Goal: Task Accomplishment & Management: Manage account settings

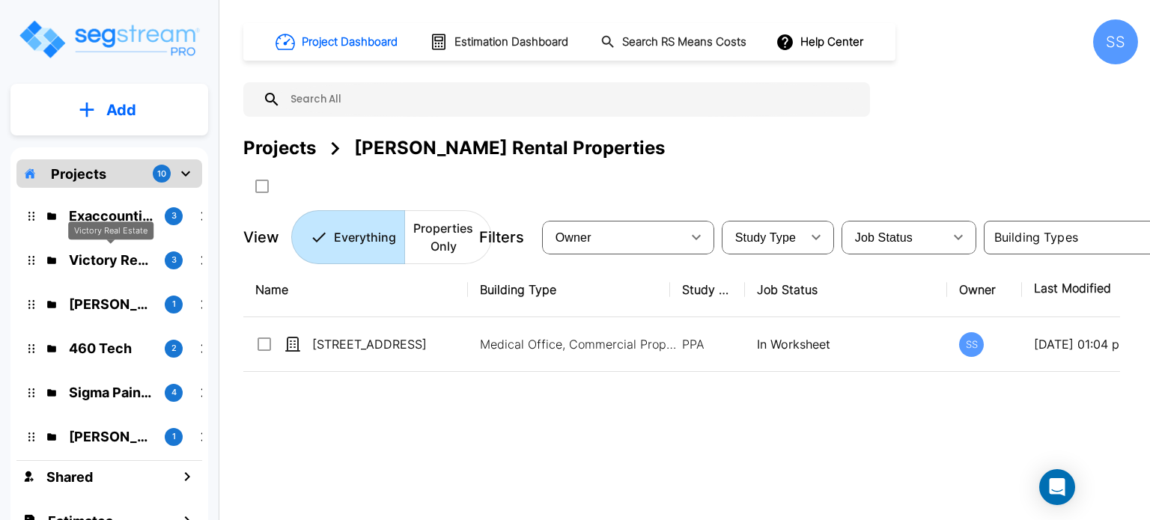
click at [110, 252] on p "Victory Real Estate" at bounding box center [111, 260] width 84 height 20
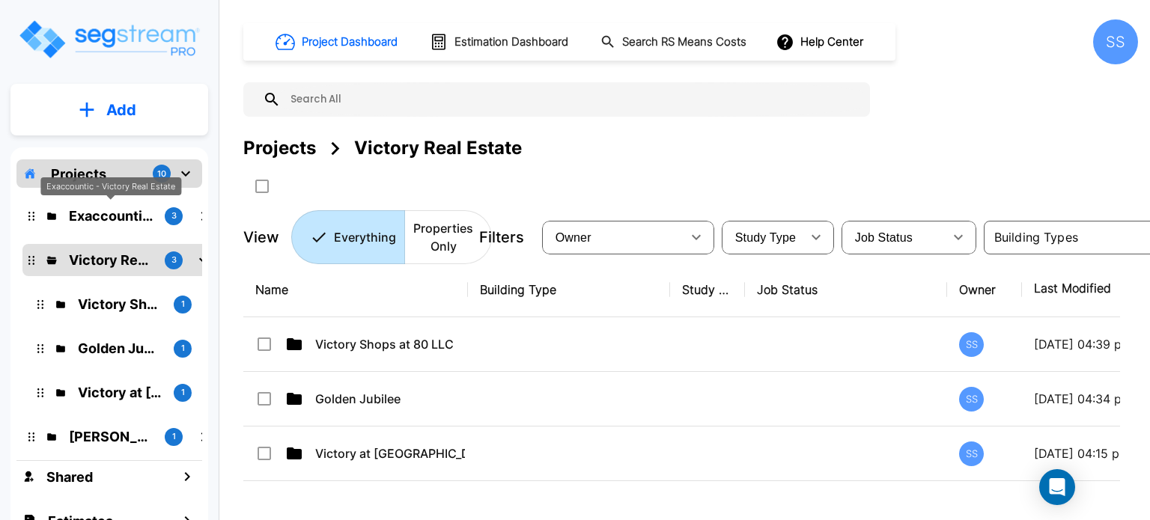
click at [127, 210] on p "Exaccountic - Victory Real Estate" at bounding box center [111, 216] width 84 height 20
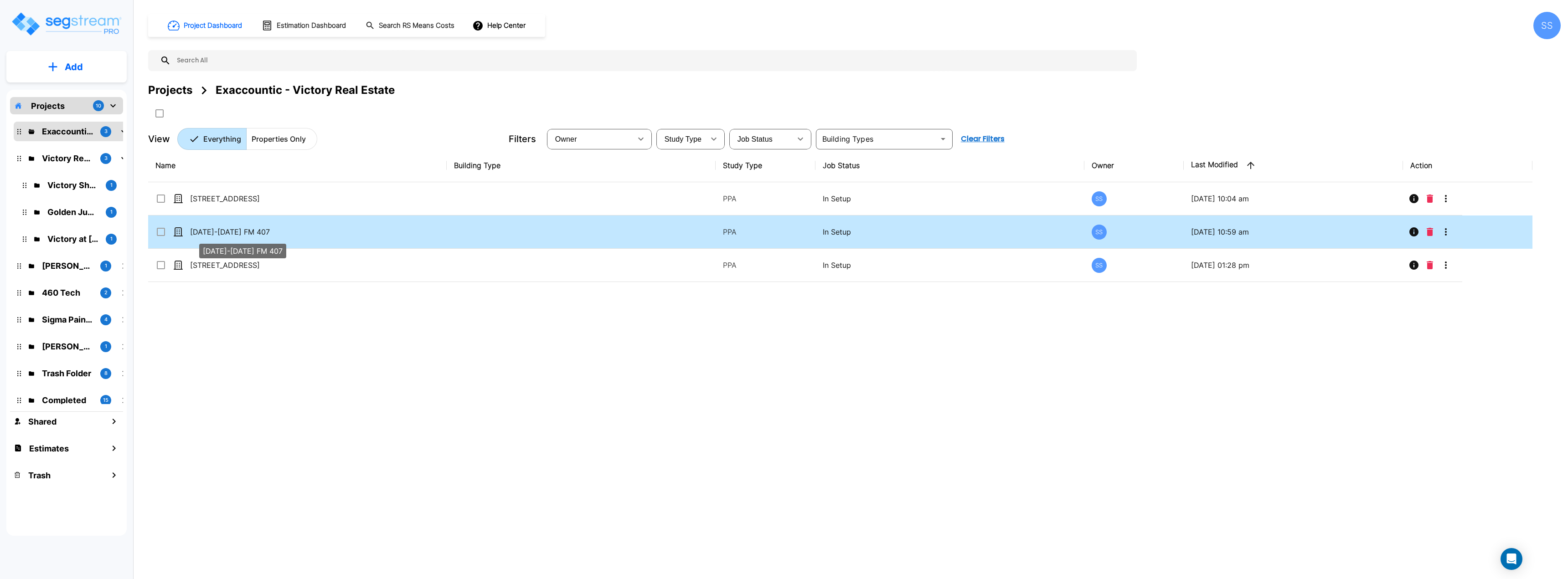
click at [220, 232] on p "1800-1860 FM 407" at bounding box center [236, 232] width 91 height 11
checkbox input "true"
click at [220, 232] on p "1800-1860 FM 407" at bounding box center [236, 232] width 91 height 11
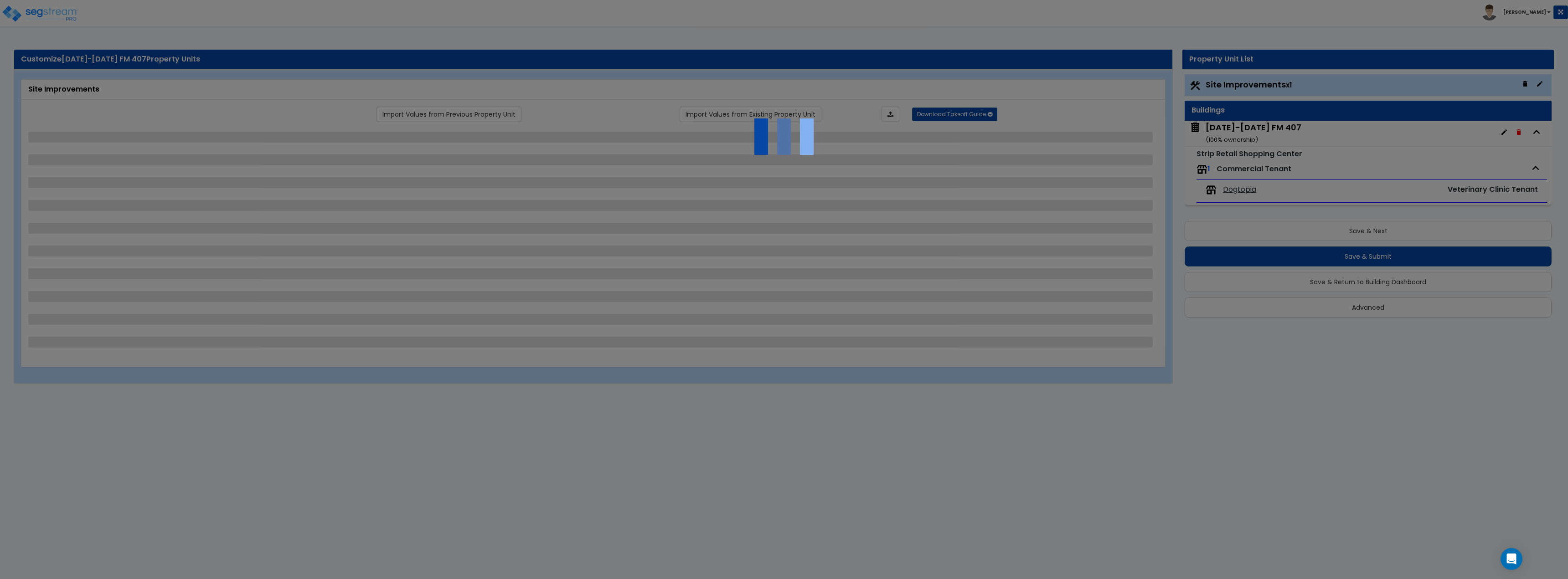
select select "2"
select select "1"
select select "2"
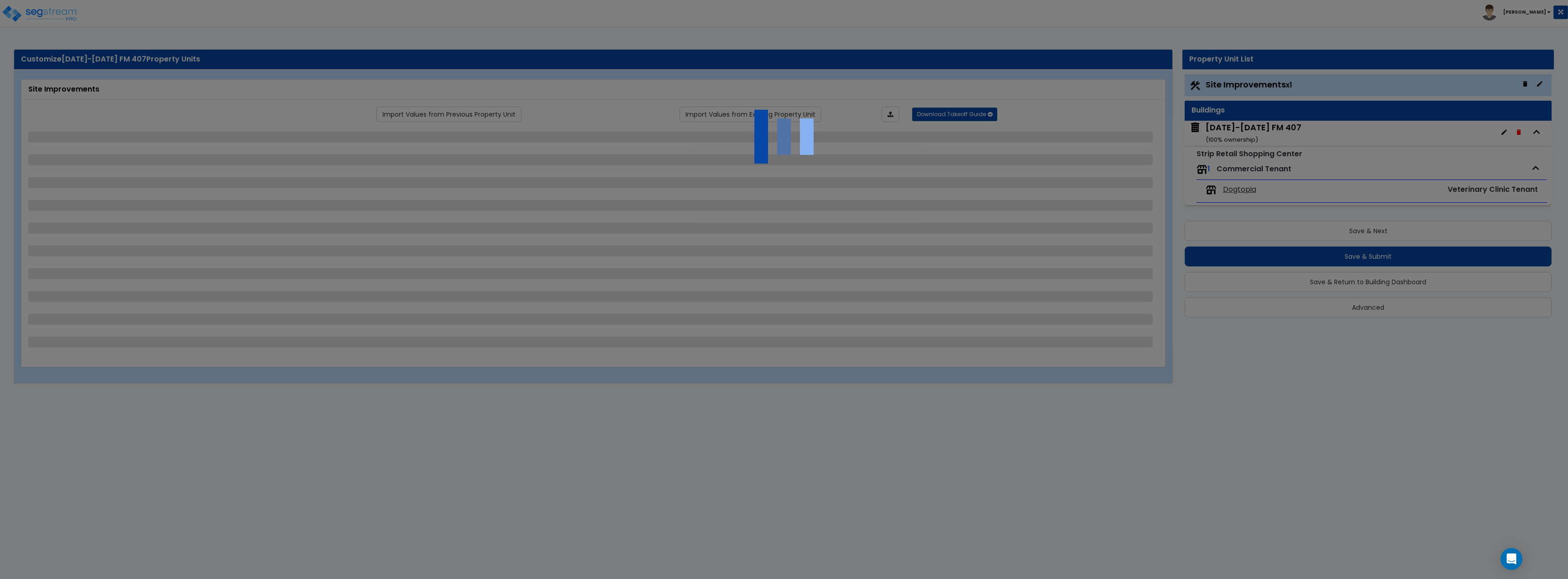
select select "1"
select select "2"
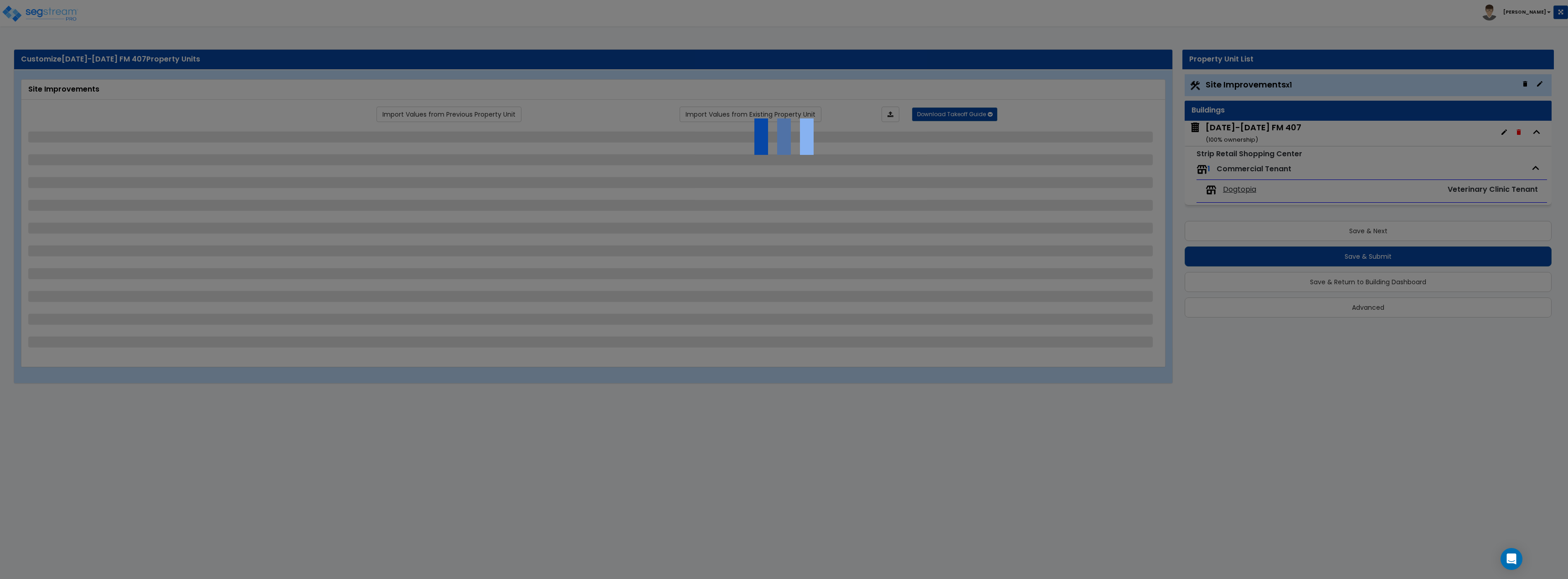
select select "2"
select select "1"
select select "2"
select select "5"
select select "1"
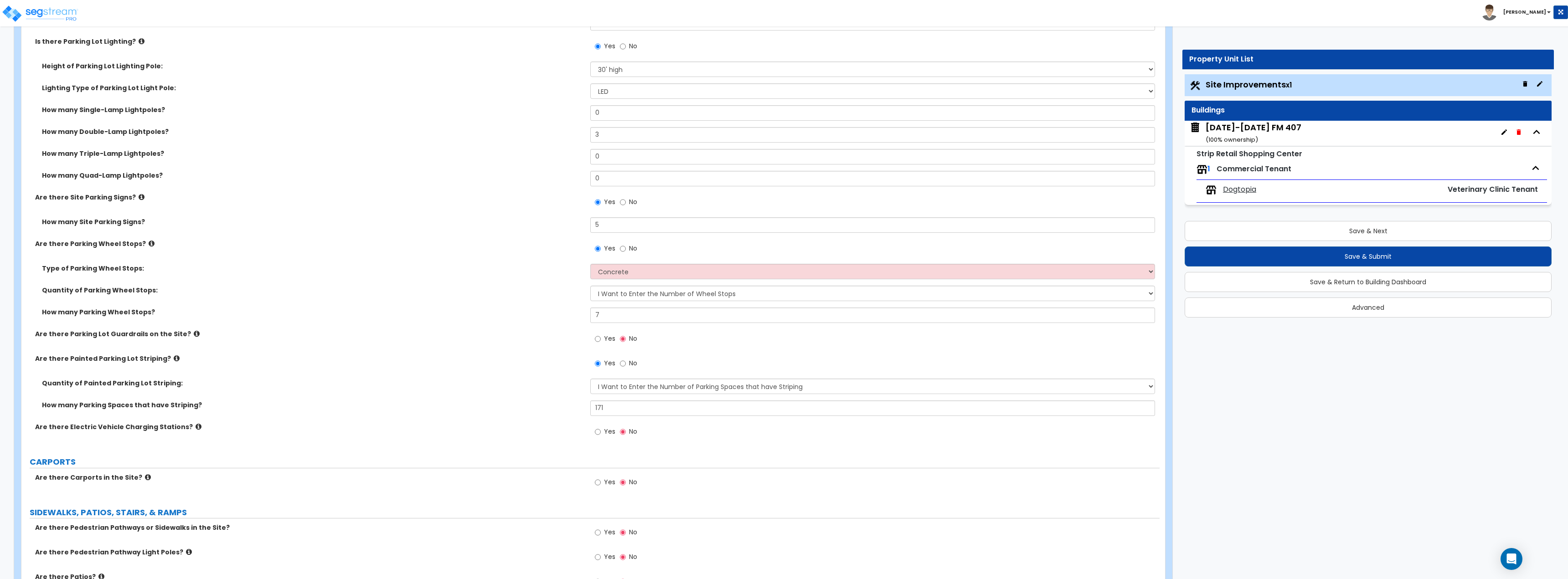
scroll to position [820, 0]
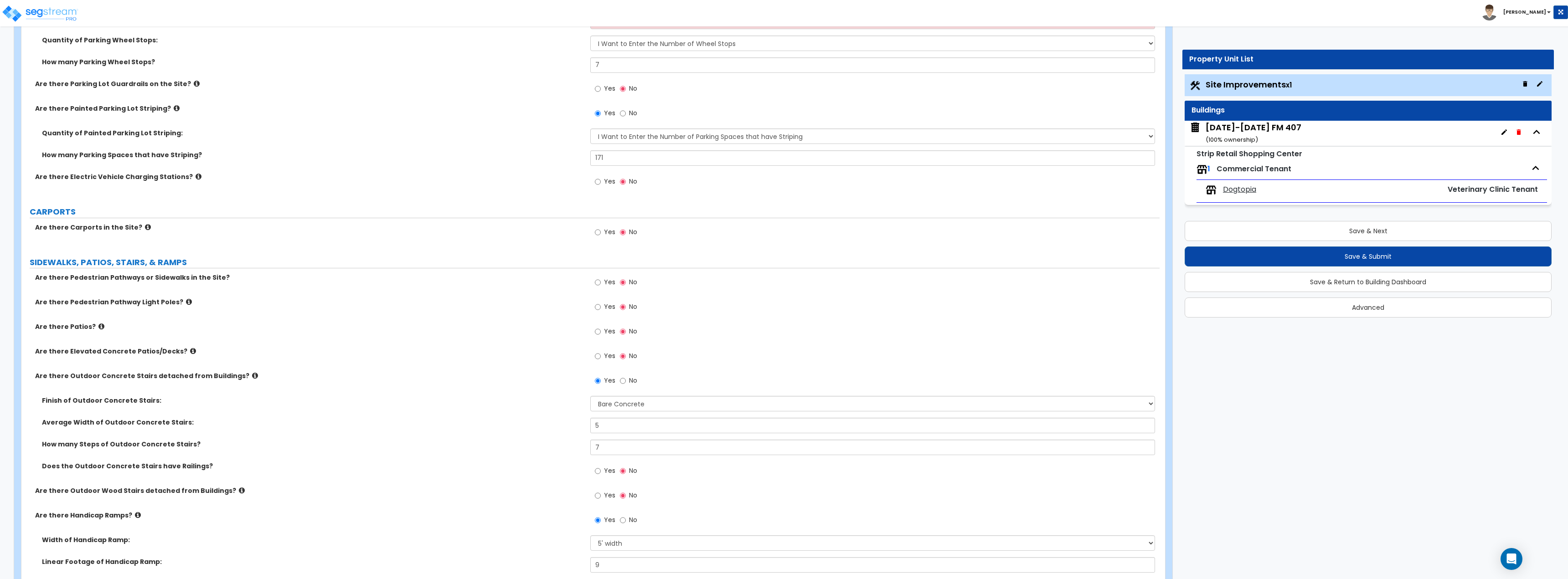
click at [1285, 128] on div "1800-1860 FM 407 ( 100 % ownership)" at bounding box center [1368, 133] width 367 height 25
click at [1233, 130] on div "1800-1860 FM 407 ( 100 % ownership)" at bounding box center [1253, 133] width 96 height 23
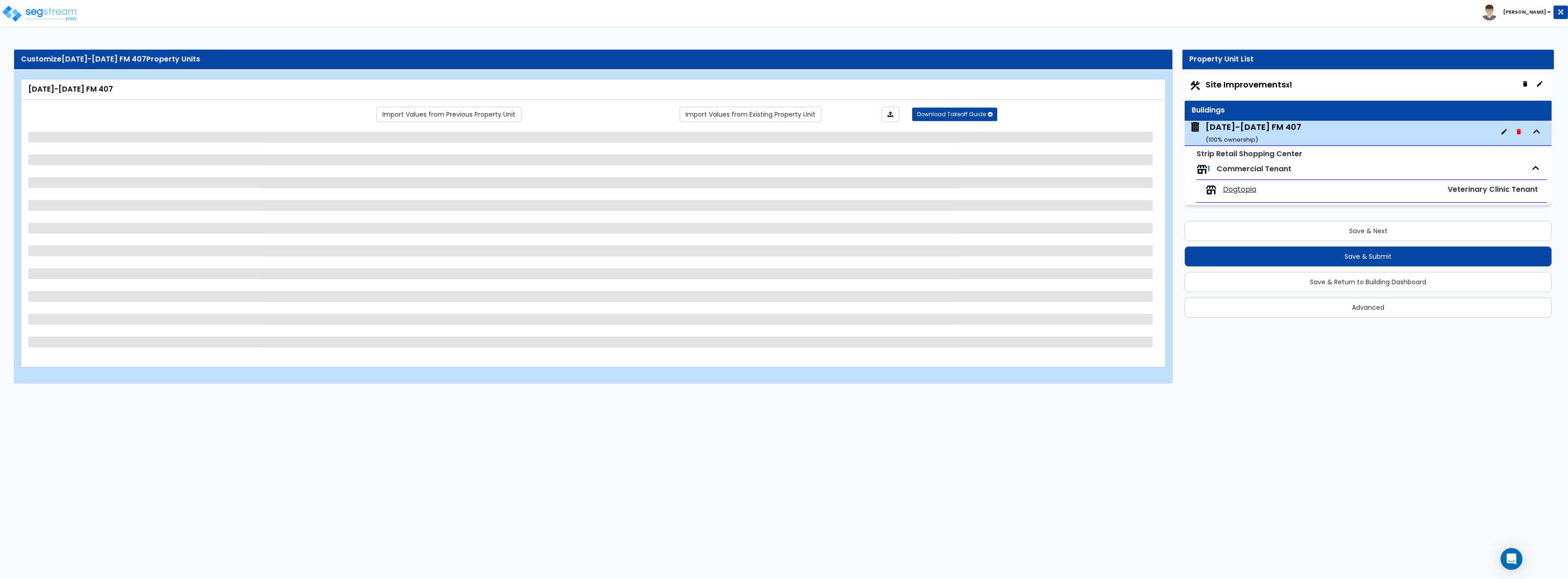
scroll to position [0, 0]
select select "5"
select select "2"
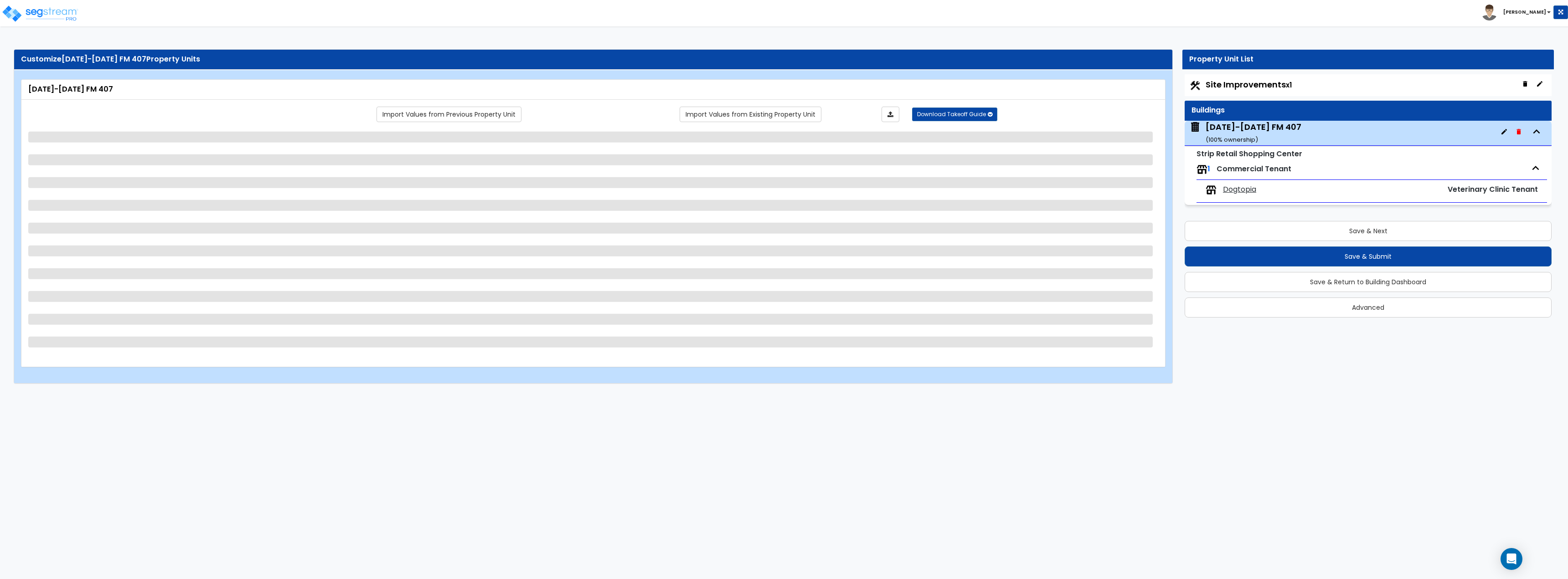
select select "1"
select select "2"
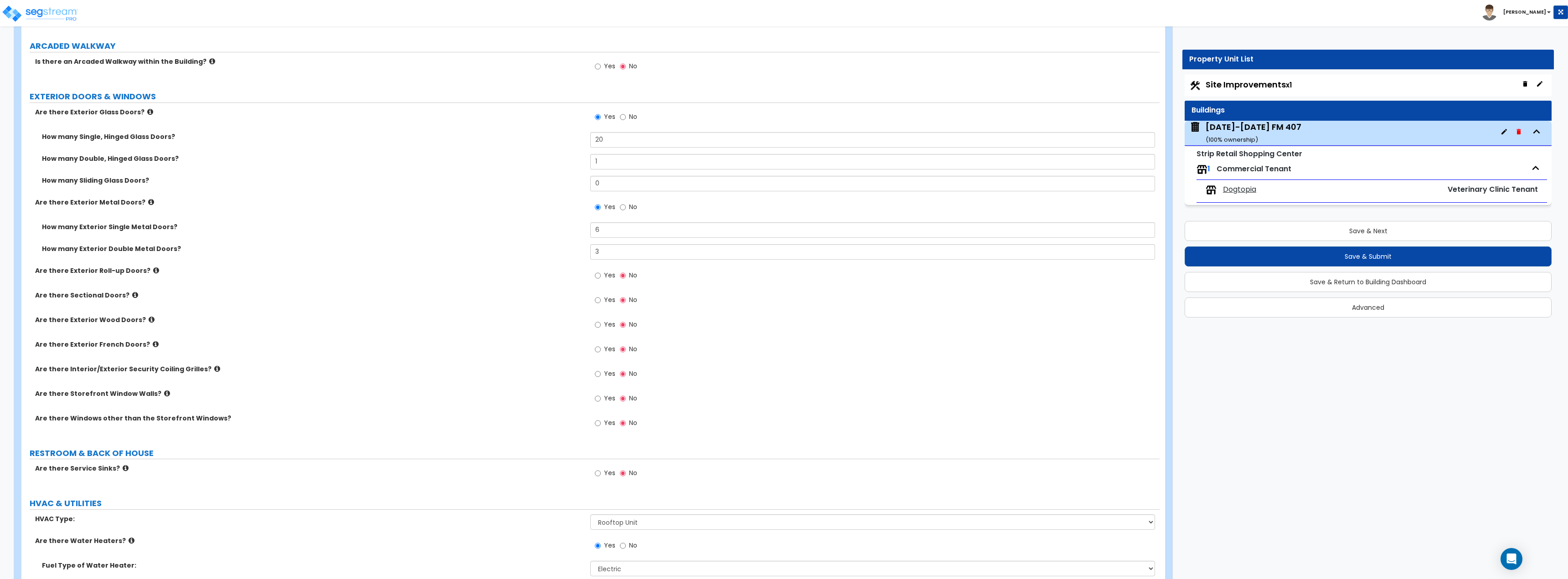
scroll to position [850, 0]
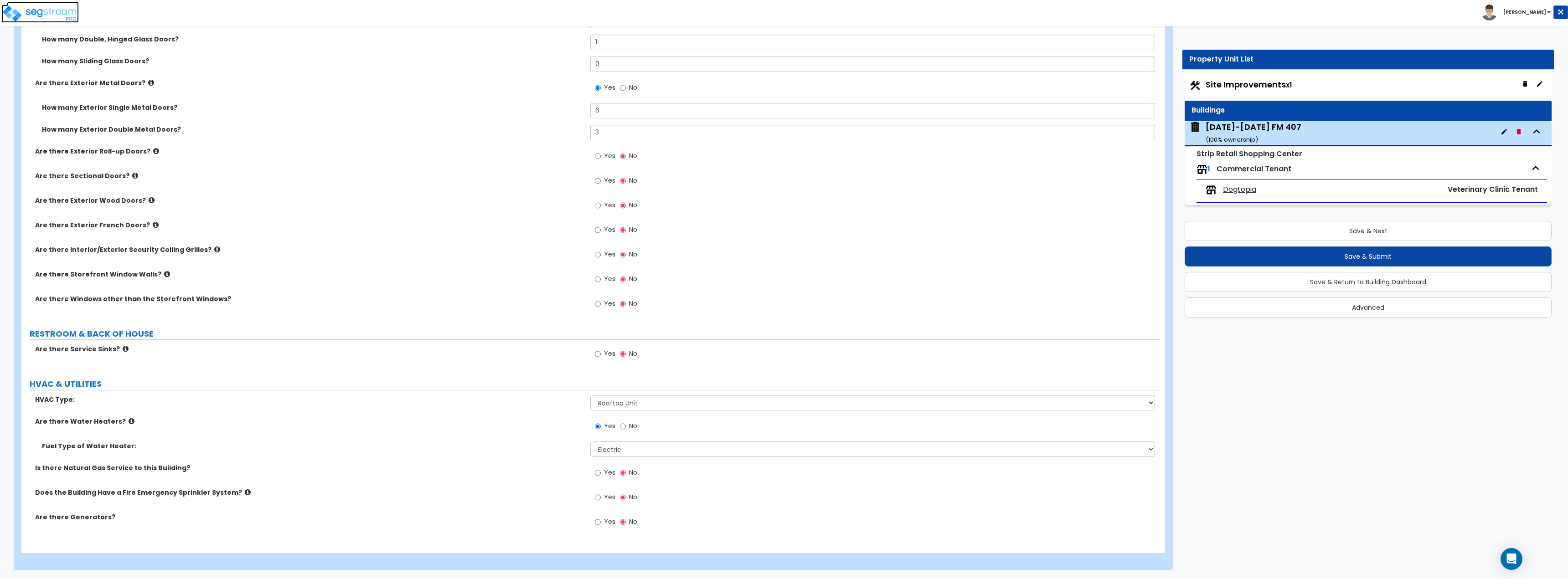
click at [38, 12] on img at bounding box center [40, 13] width 77 height 18
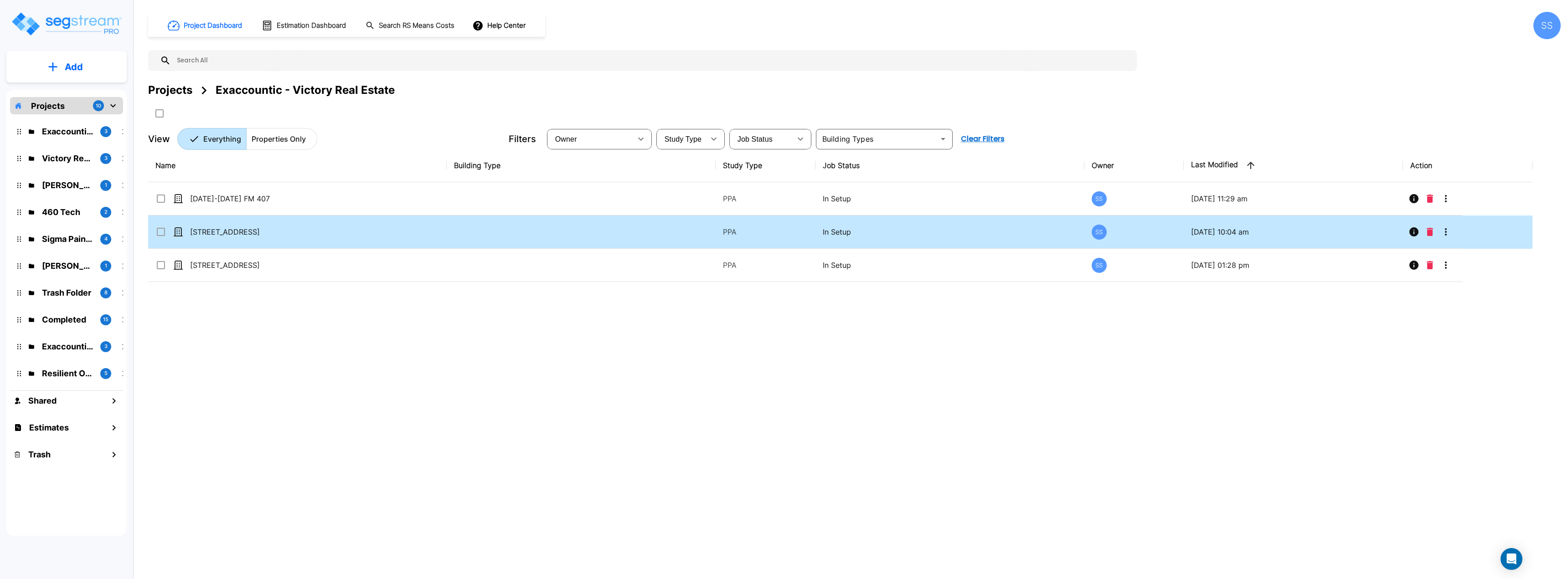
click at [210, 235] on p "3320 Lakeview Parkway" at bounding box center [236, 232] width 91 height 11
checkbox input "true"
click at [210, 235] on p "[STREET_ADDRESS]" at bounding box center [236, 232] width 91 height 11
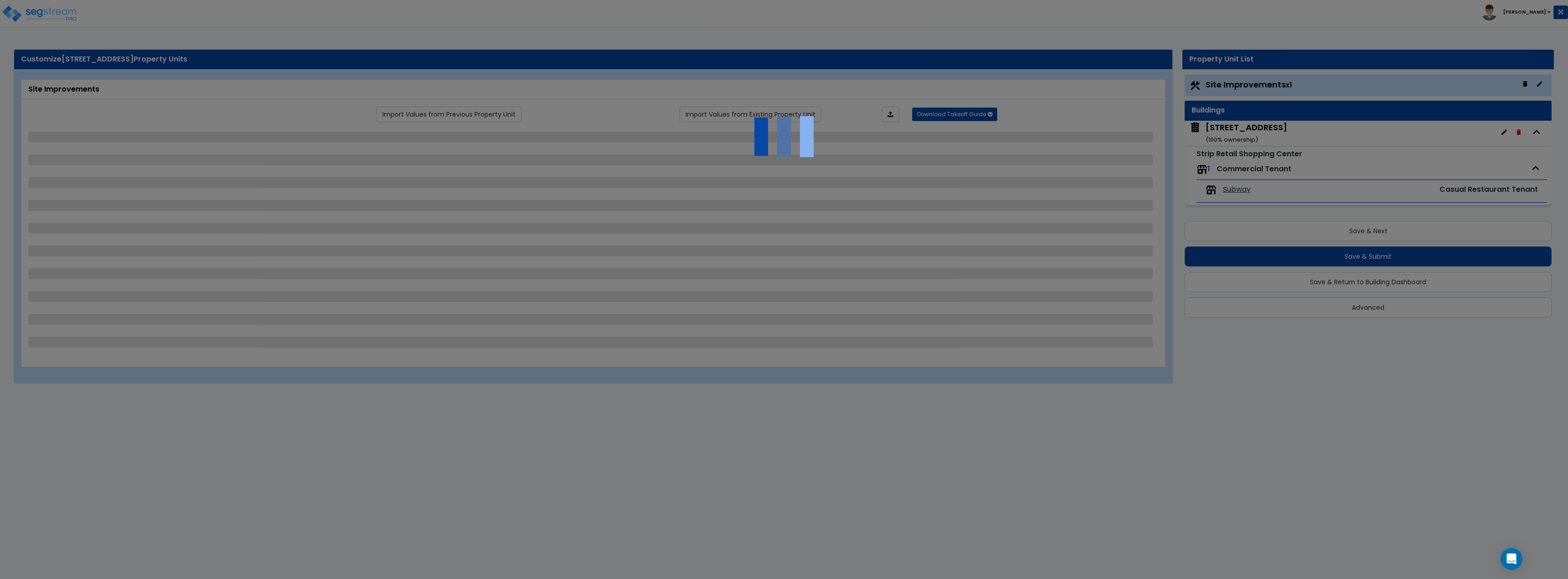
select select "2"
select select "1"
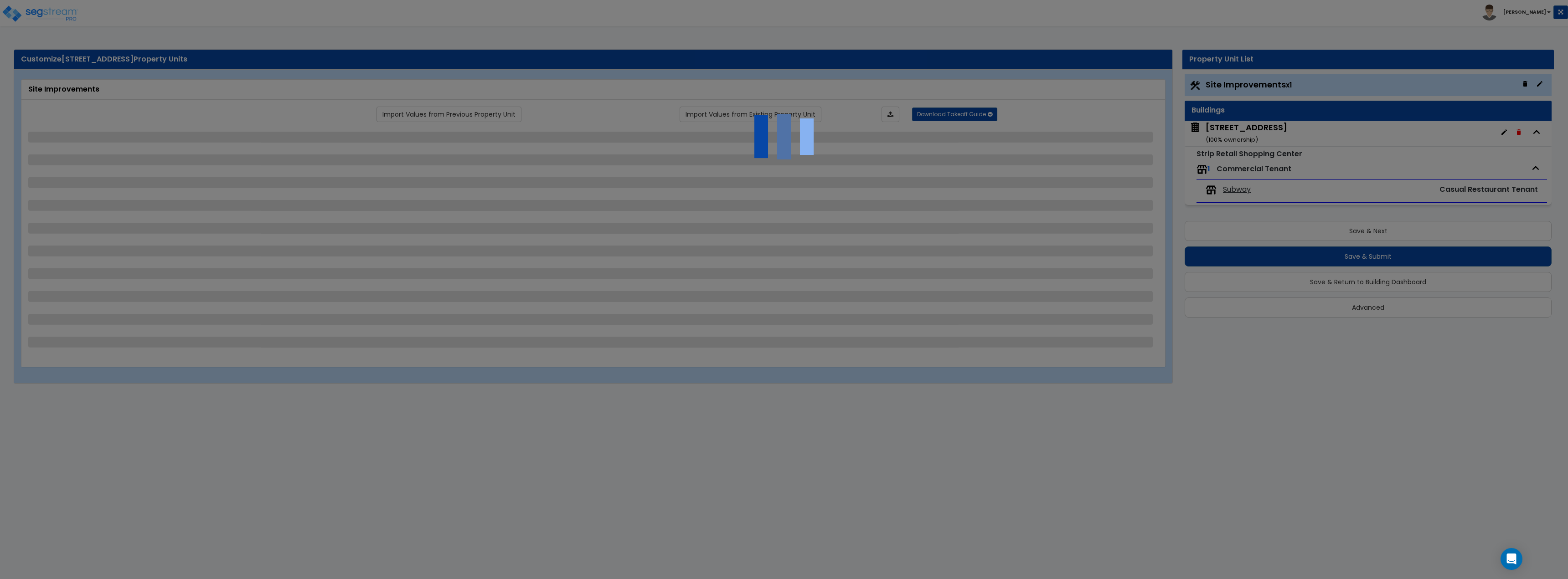
select select "1"
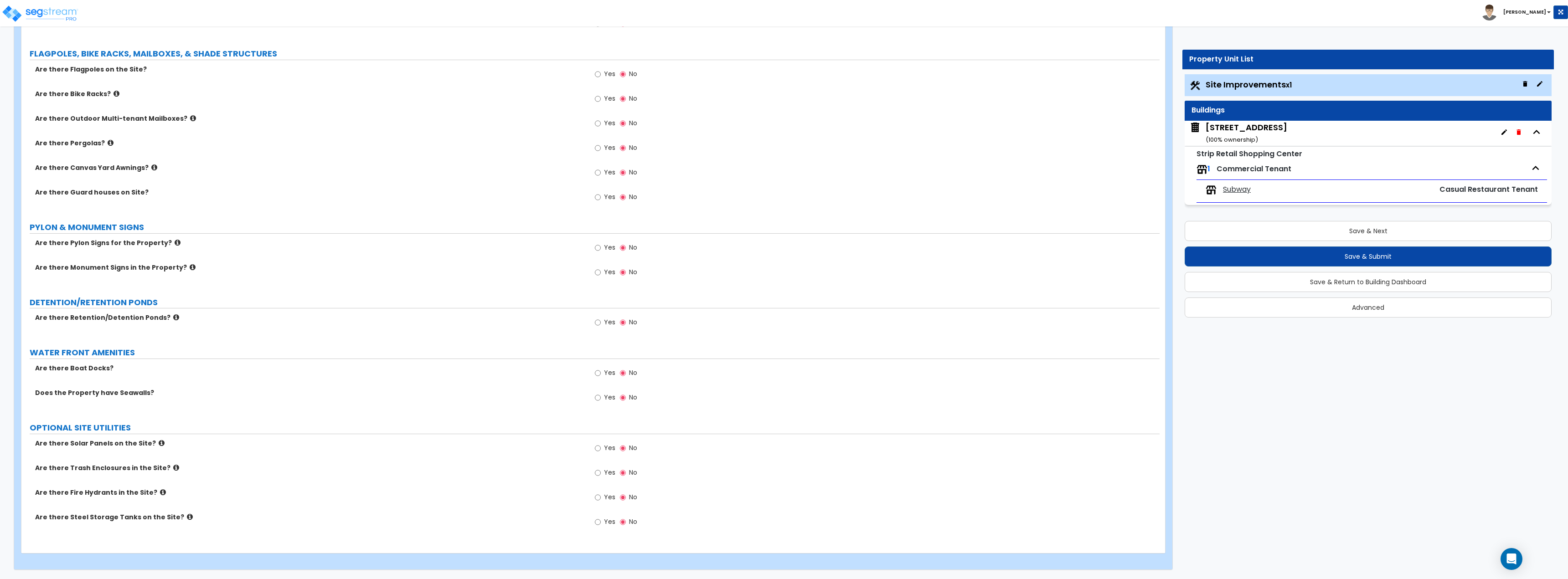
scroll to position [1163, 0]
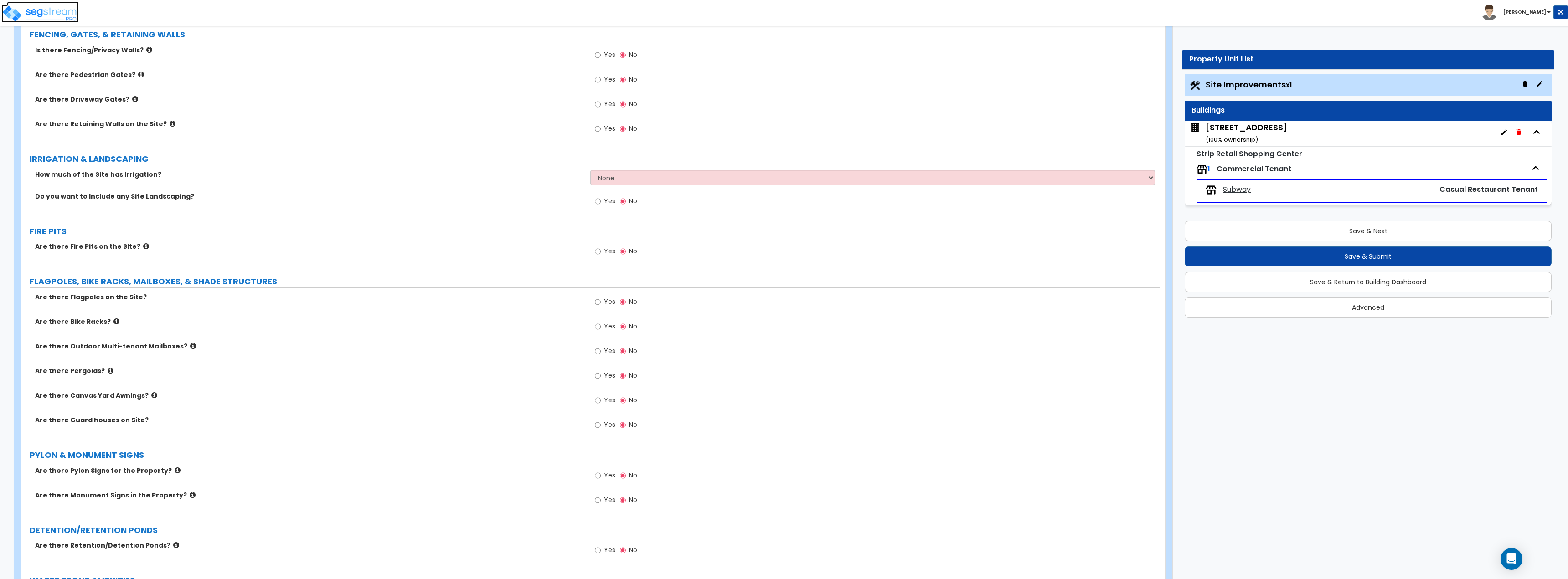
click at [57, 17] on img at bounding box center [40, 13] width 77 height 18
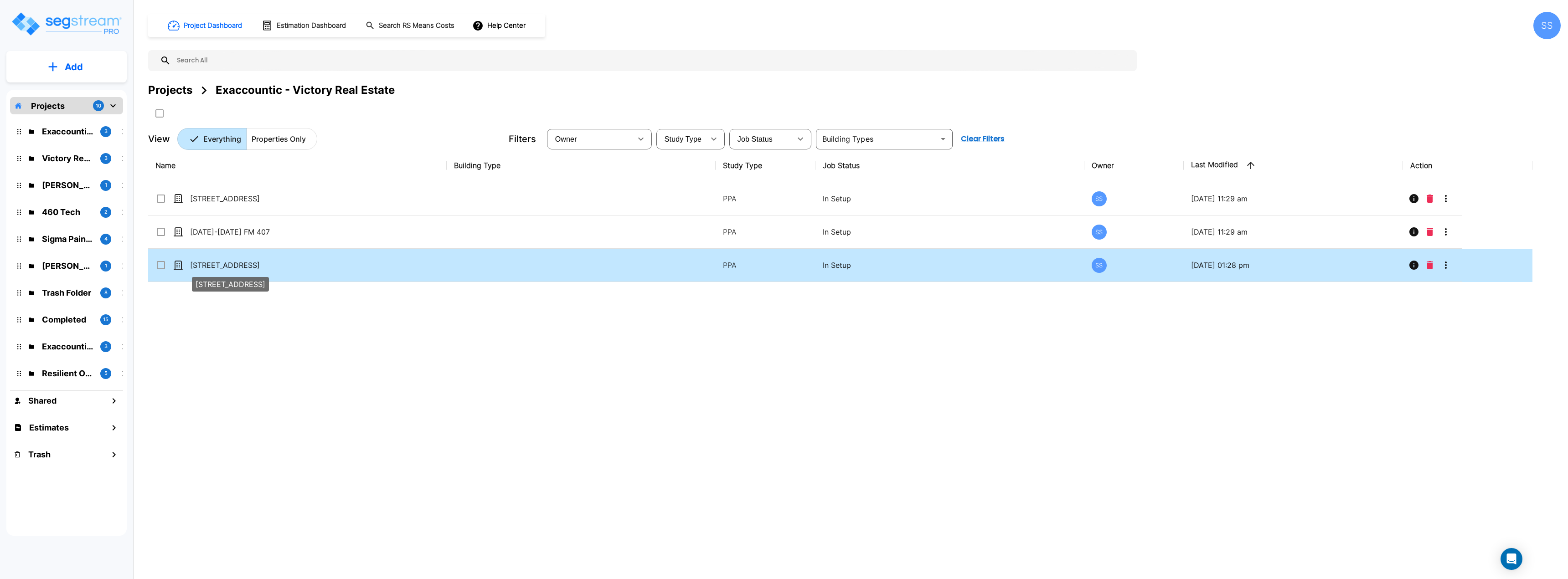
click at [214, 265] on p "[STREET_ADDRESS]" at bounding box center [236, 265] width 91 height 11
checkbox input "true"
click at [214, 265] on p "[STREET_ADDRESS]" at bounding box center [236, 265] width 91 height 11
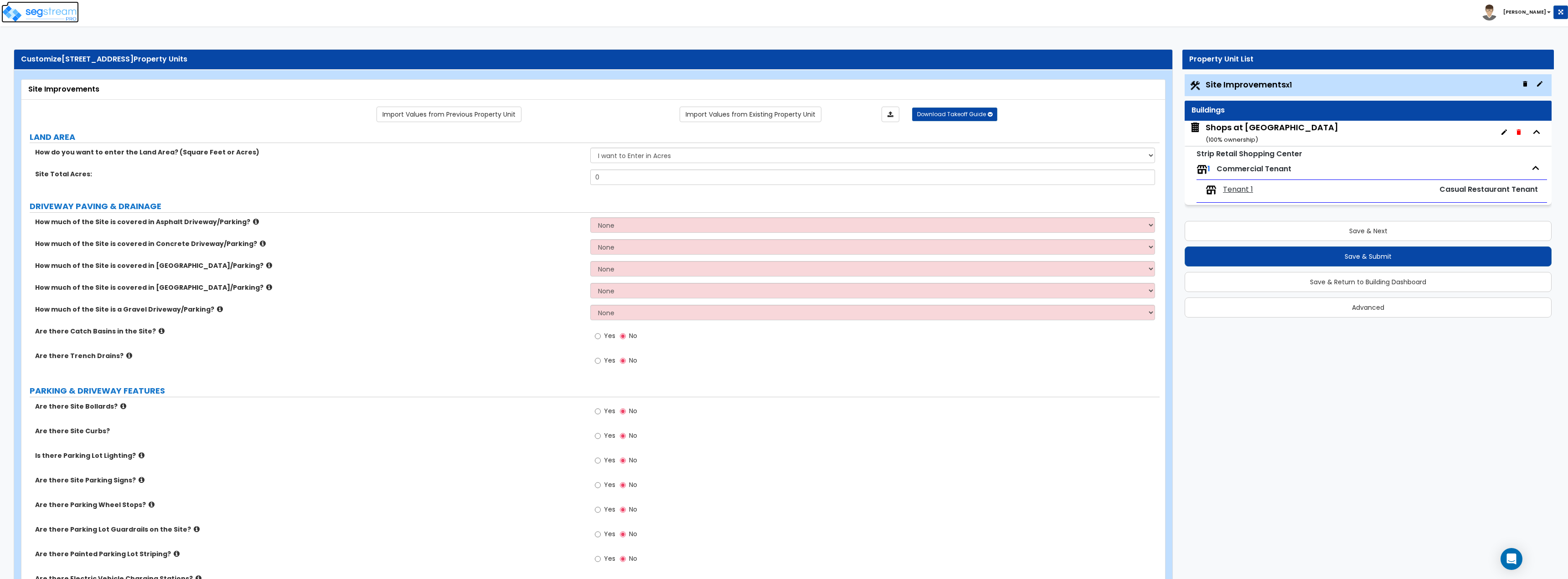
click at [12, 15] on img at bounding box center [40, 13] width 77 height 18
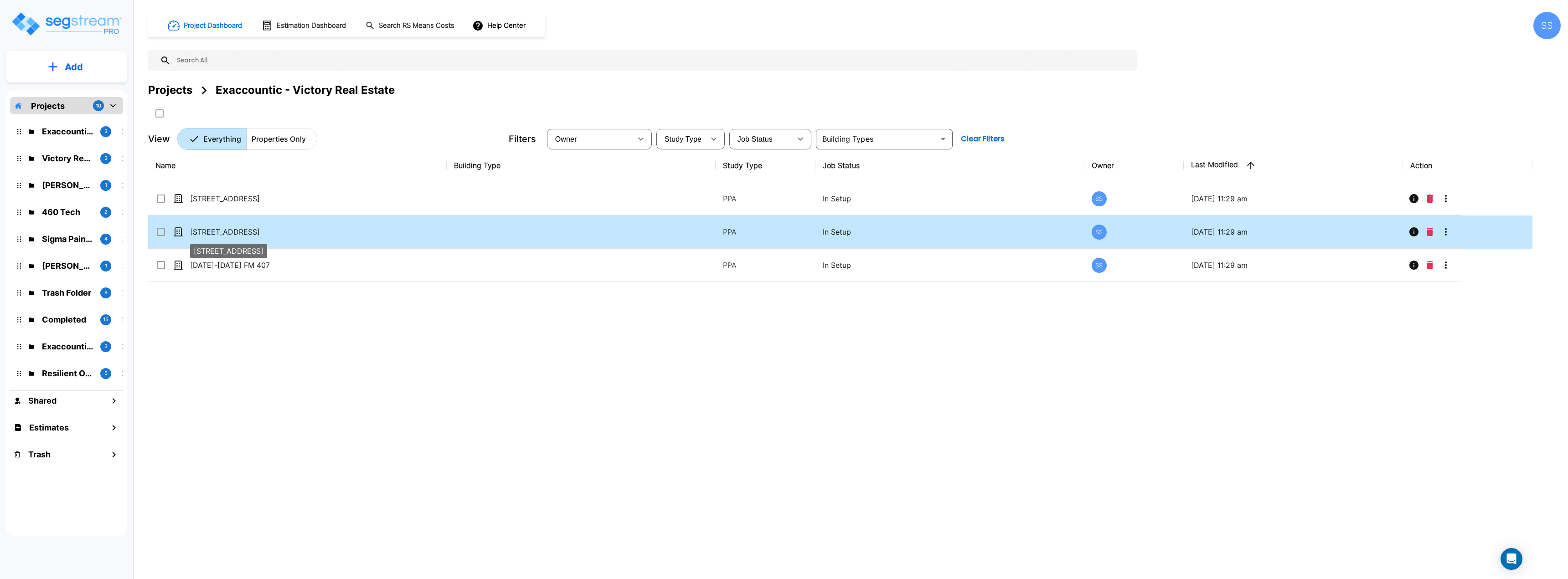
click at [253, 235] on p "[STREET_ADDRESS]" at bounding box center [236, 232] width 91 height 11
checkbox input "true"
click at [253, 235] on p "[STREET_ADDRESS]" at bounding box center [236, 232] width 91 height 11
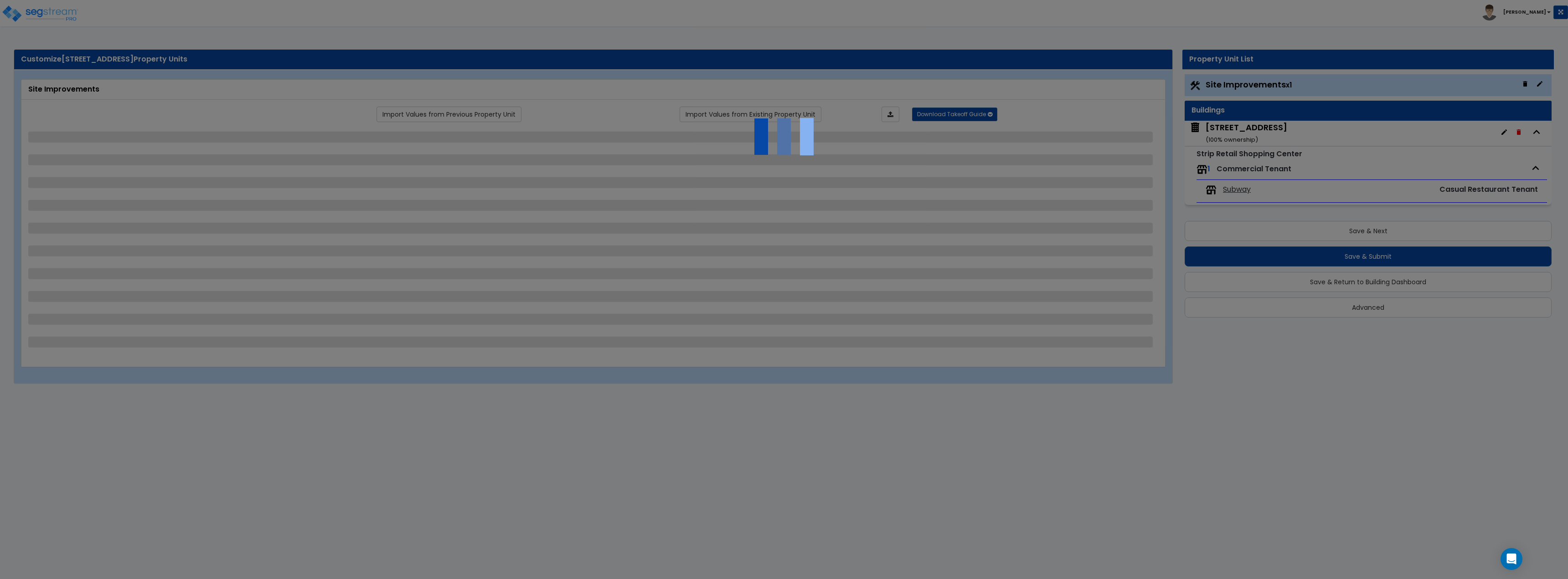
click at [1224, 125] on div at bounding box center [784, 290] width 1568 height 579
click at [1230, 128] on div "[STREET_ADDRESS] ( 100 % ownership)" at bounding box center [1247, 133] width 82 height 23
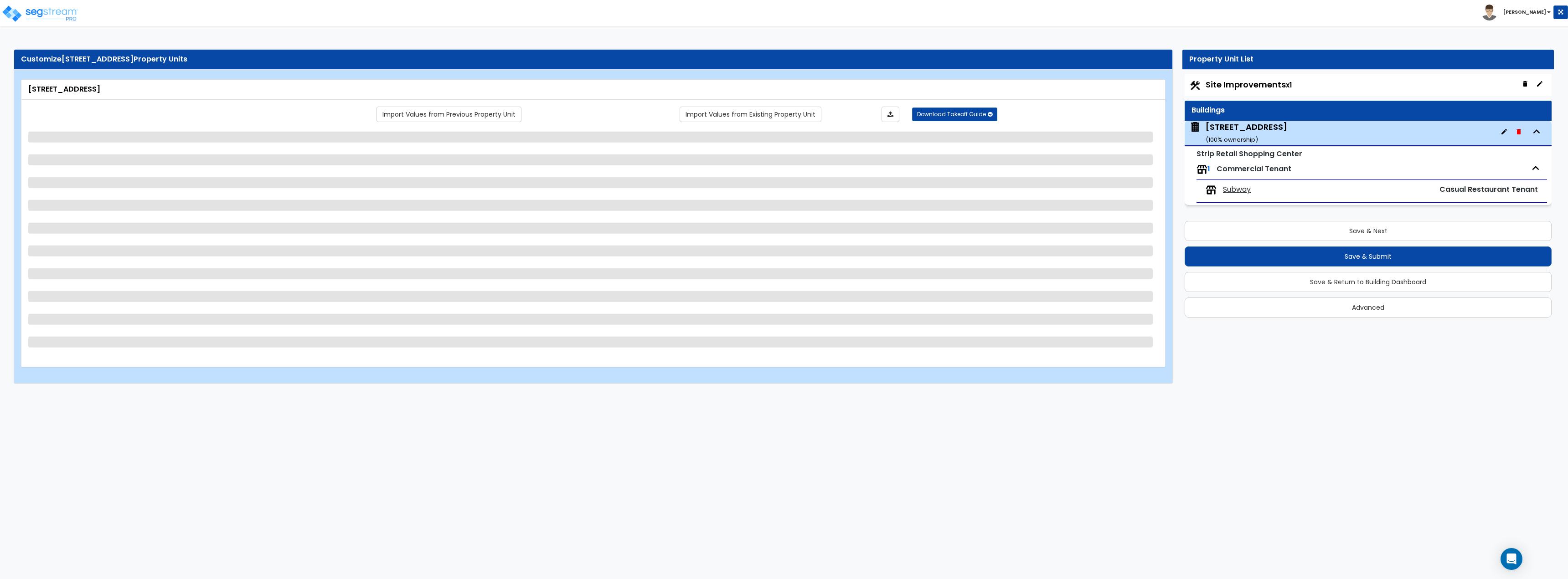
click at [1231, 131] on div "[STREET_ADDRESS] ( 100 % ownership)" at bounding box center [1247, 133] width 82 height 23
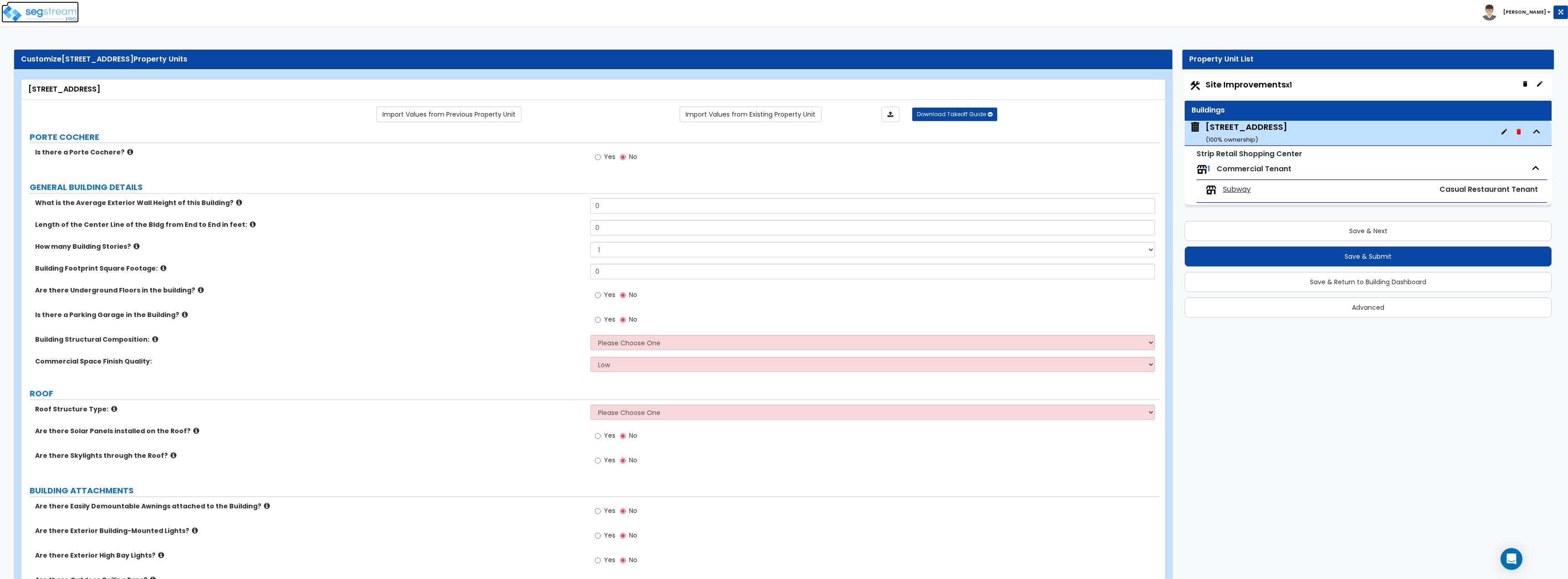
click at [23, 3] on link at bounding box center [43, 5] width 72 height 9
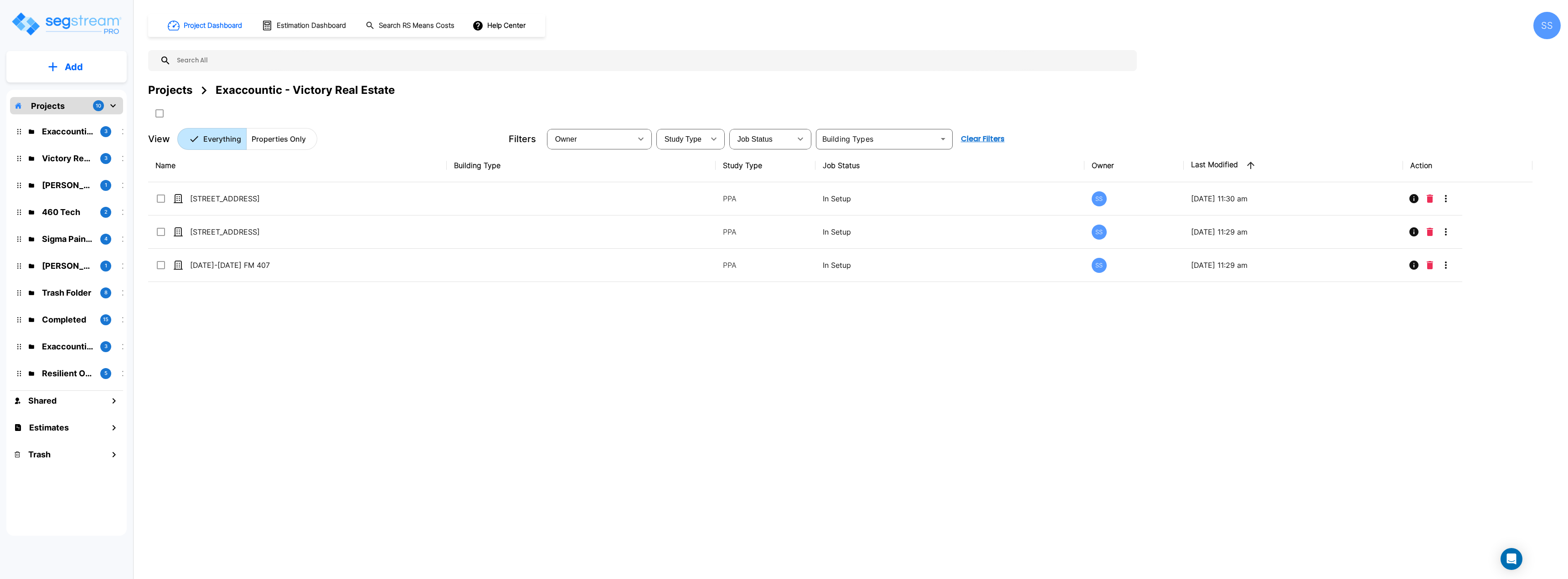
click at [184, 90] on div "Projects" at bounding box center [170, 90] width 44 height 16
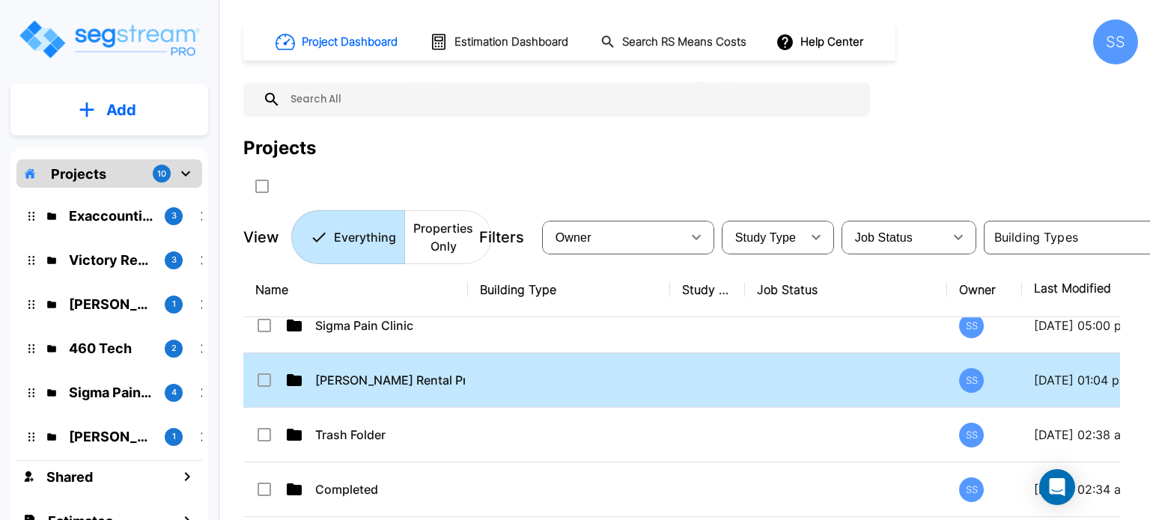
scroll to position [276, 0]
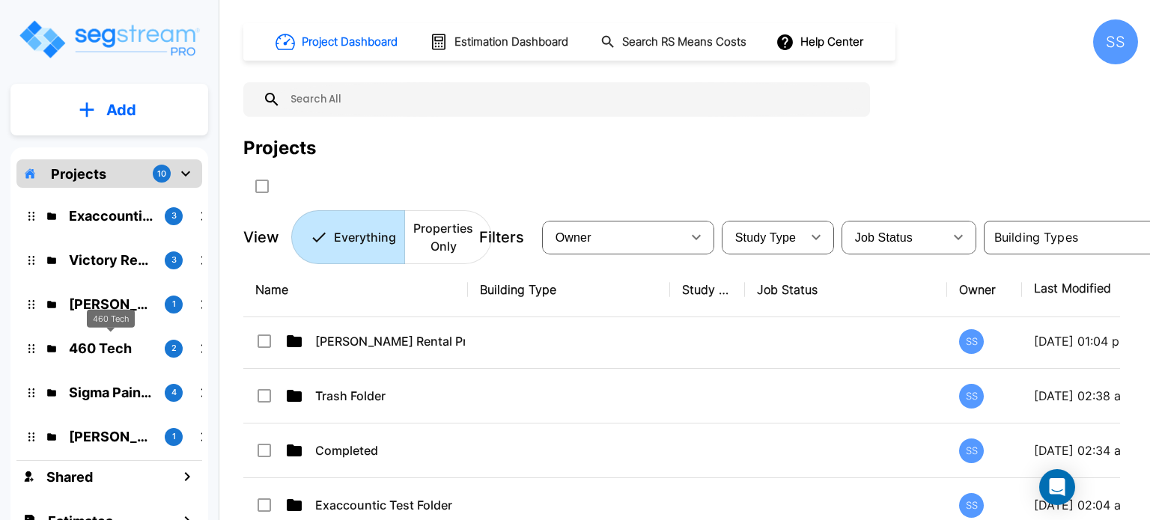
drag, startPoint x: 119, startPoint y: 341, endPoint x: 75, endPoint y: 351, distance: 45.2
click at [75, 351] on p "460 Tech" at bounding box center [111, 348] width 84 height 20
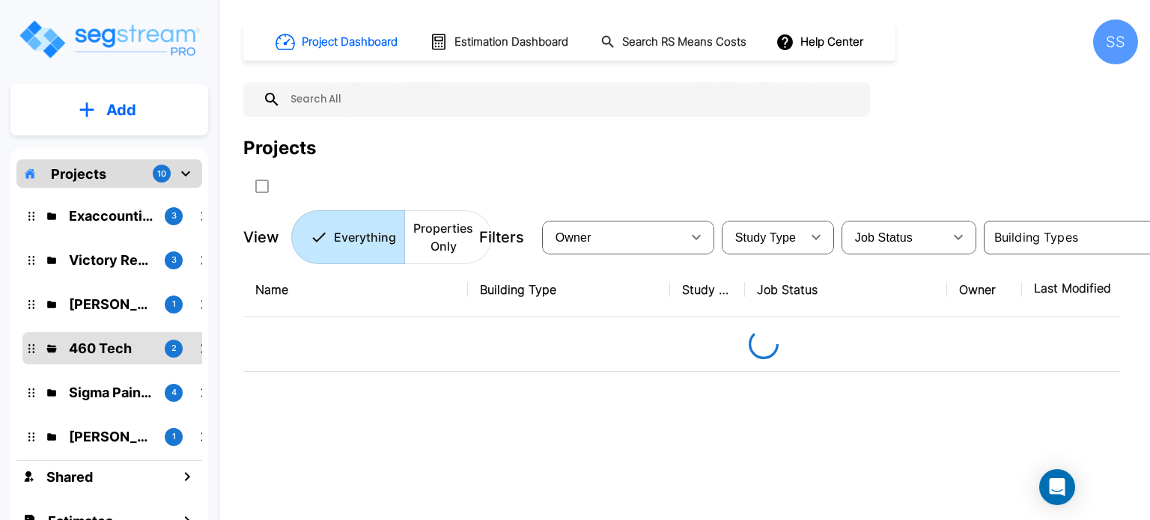
scroll to position [0, 0]
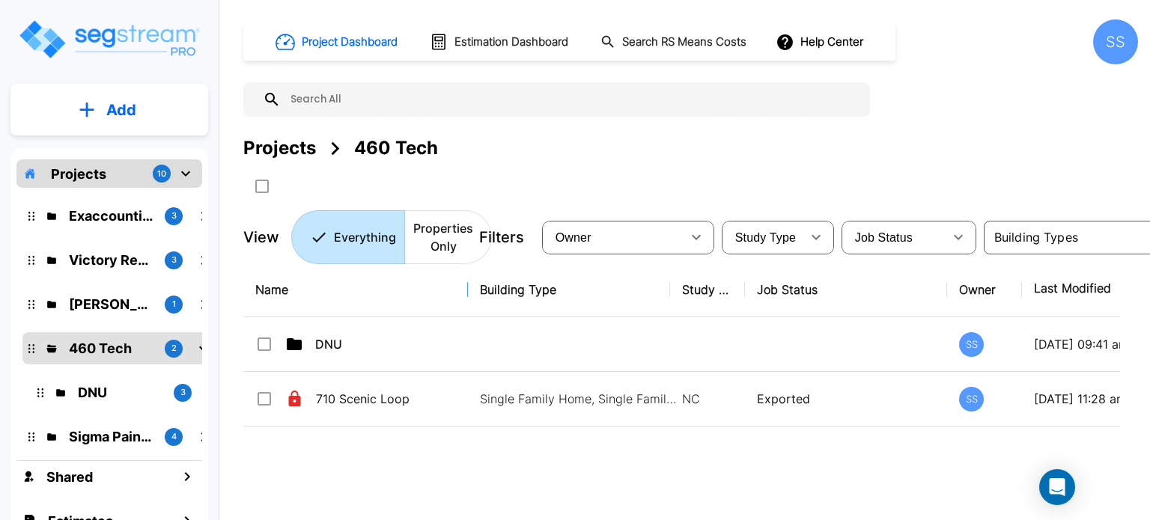
drag, startPoint x: 96, startPoint y: 348, endPoint x: 452, endPoint y: 285, distance: 362.1
click at [79, 175] on p "Projects" at bounding box center [78, 174] width 55 height 20
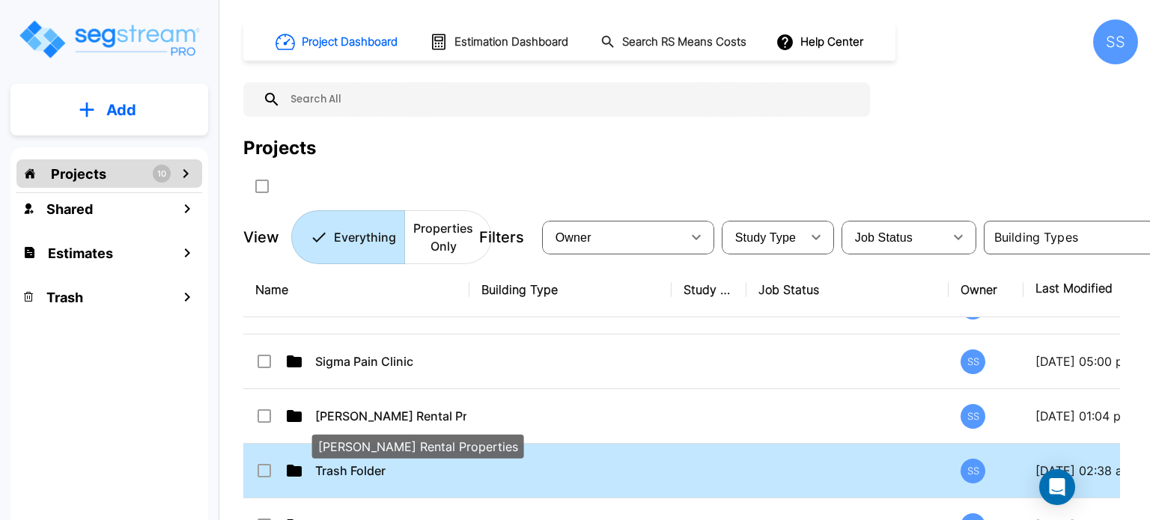
scroll to position [52, 0]
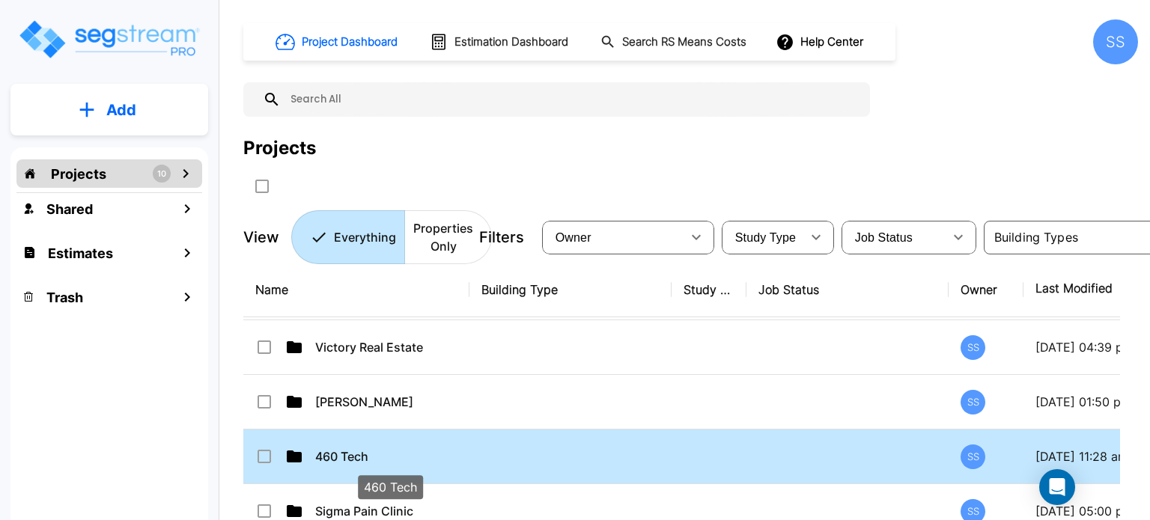
click at [339, 455] on p "460 Tech" at bounding box center [390, 457] width 151 height 18
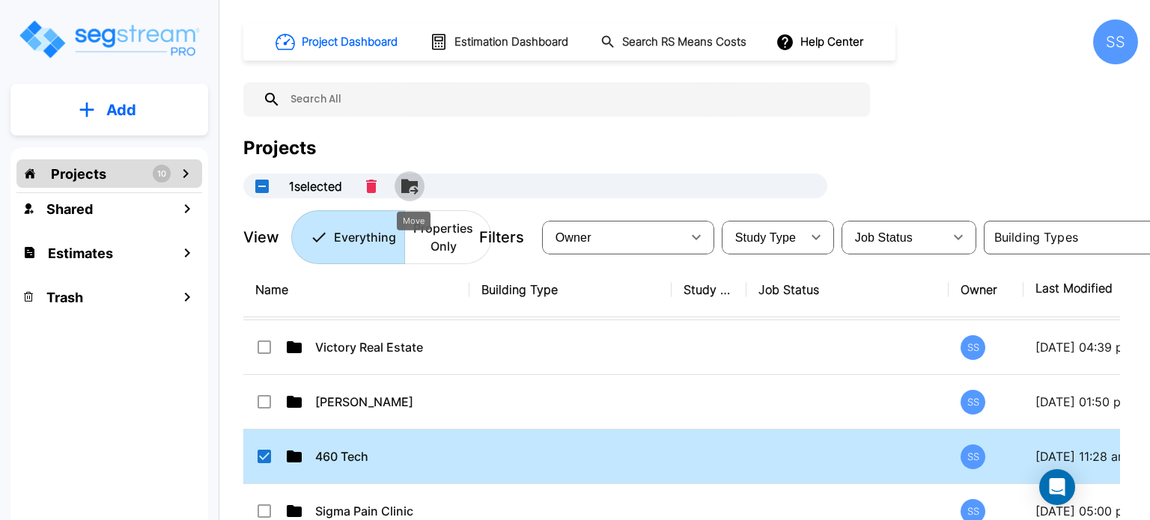
click at [414, 184] on icon "Move" at bounding box center [409, 186] width 16 height 14
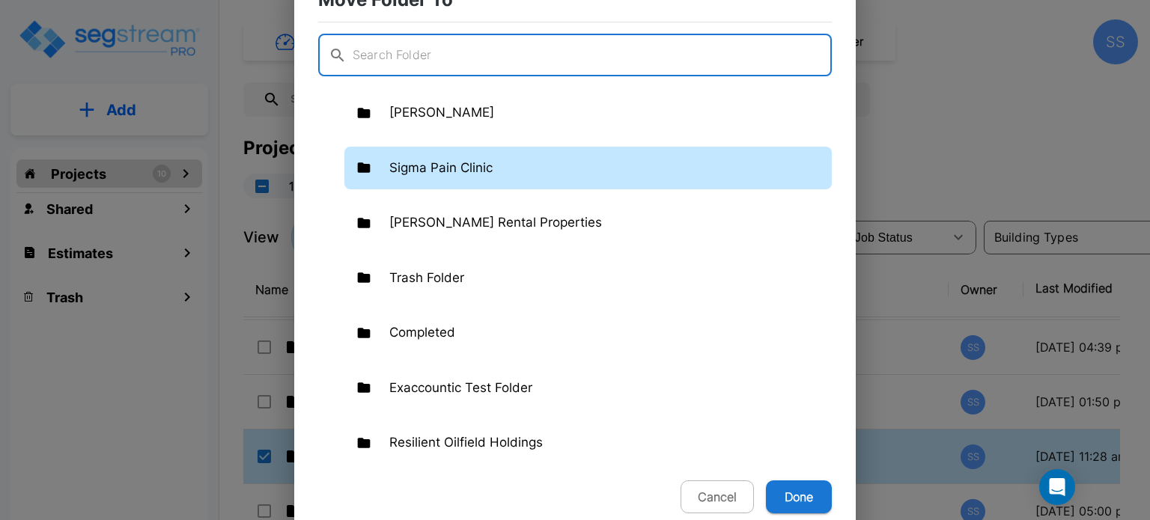
scroll to position [176, 0]
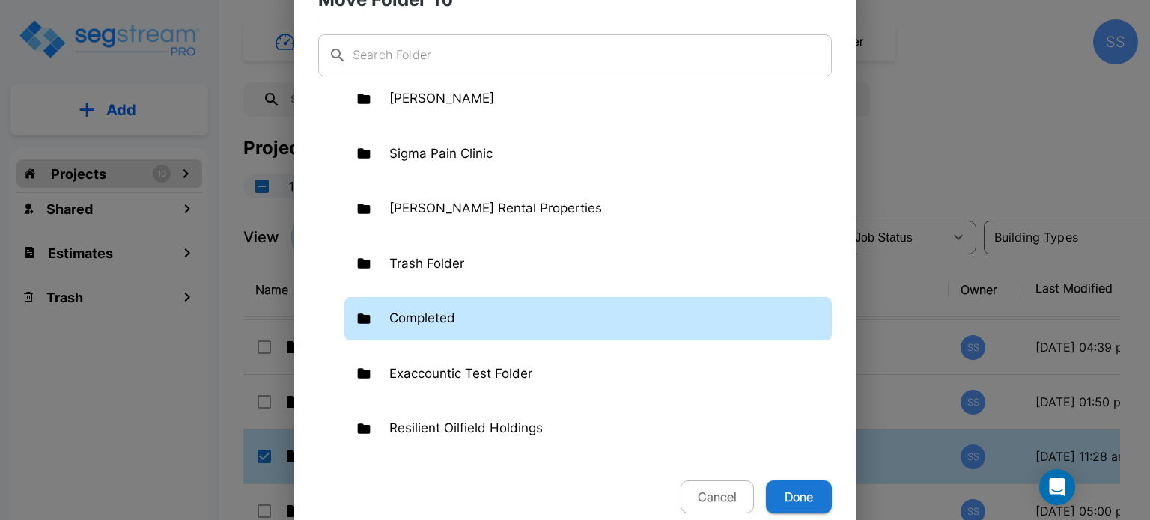
click at [450, 316] on p "Completed" at bounding box center [422, 318] width 66 height 19
click at [790, 502] on button "Done" at bounding box center [799, 497] width 66 height 33
checkbox input "false"
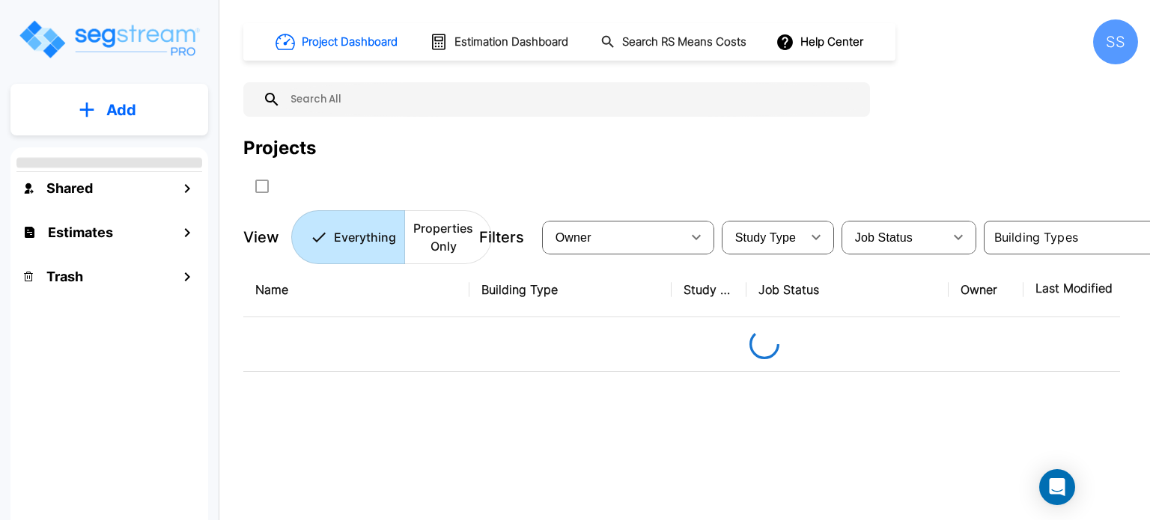
scroll to position [0, 0]
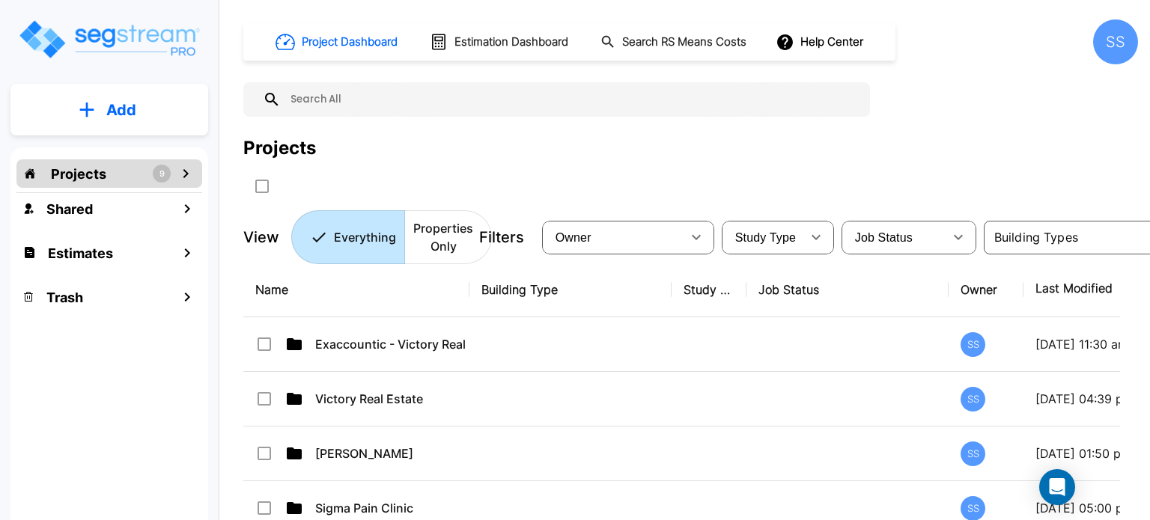
click at [124, 183] on div "Projects 9" at bounding box center [109, 174] width 186 height 28
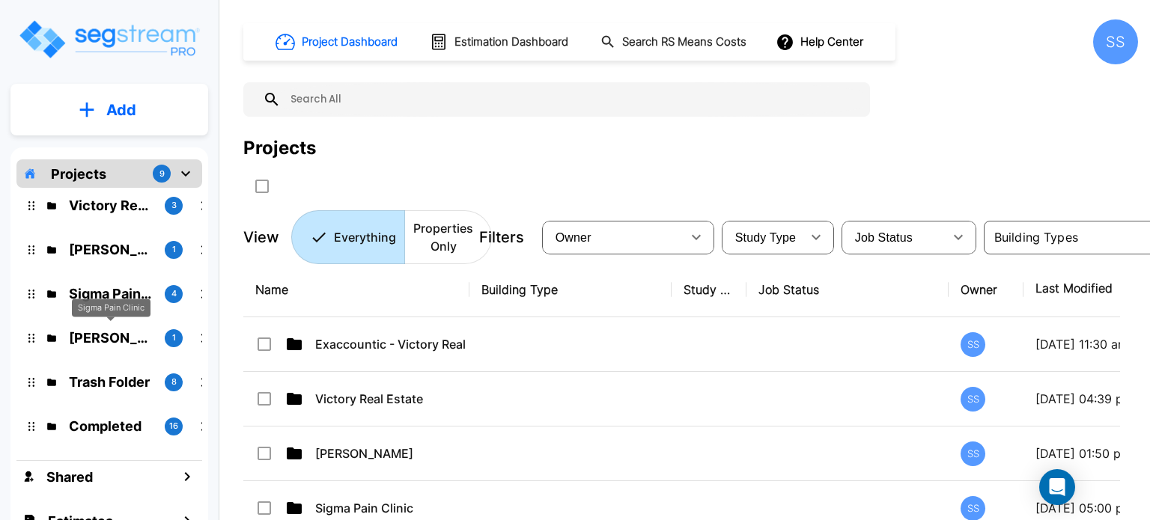
scroll to position [137, 0]
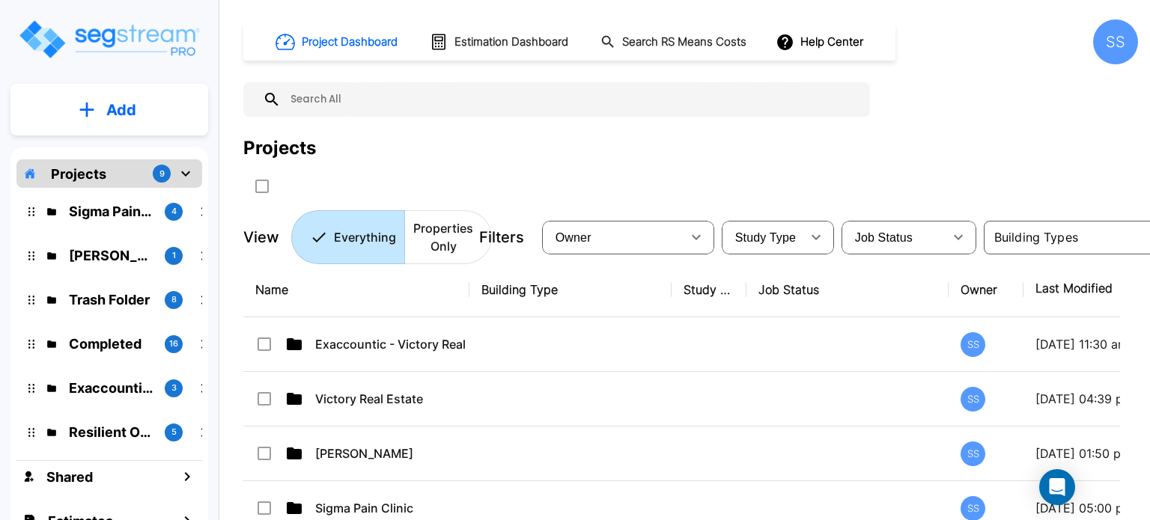
click at [520, 160] on div "Projects" at bounding box center [690, 148] width 895 height 27
